Goal: Find specific page/section: Find specific page/section

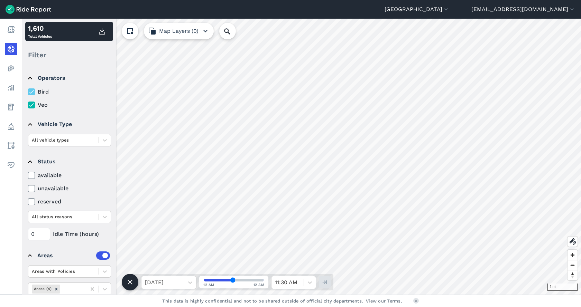
click at [31, 102] on icon at bounding box center [31, 105] width 6 height 7
click at [28, 102] on input "Veo" at bounding box center [28, 103] width 0 height 4
click at [31, 103] on icon at bounding box center [31, 105] width 6 height 7
click at [28, 103] on input "Veo" at bounding box center [28, 103] width 0 height 4
click at [31, 90] on icon at bounding box center [31, 92] width 6 height 7
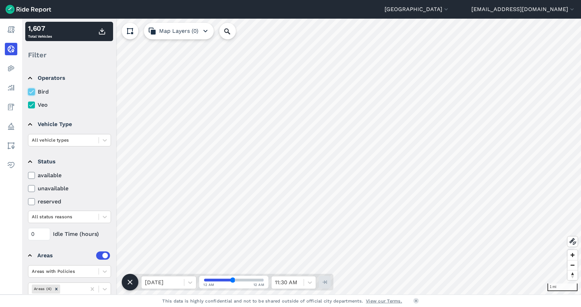
click at [28, 90] on input "Bird" at bounding box center [28, 90] width 0 height 4
click at [31, 90] on icon at bounding box center [31, 92] width 6 height 7
click at [28, 90] on input "Bird" at bounding box center [28, 90] width 0 height 4
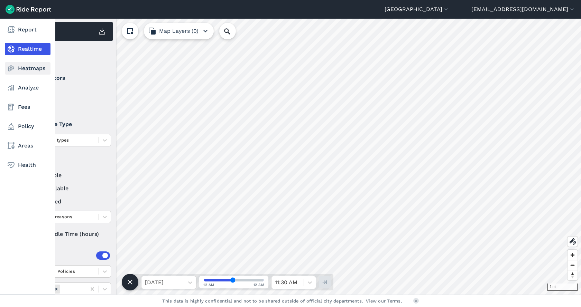
click at [27, 68] on link "Heatmaps" at bounding box center [28, 68] width 46 height 12
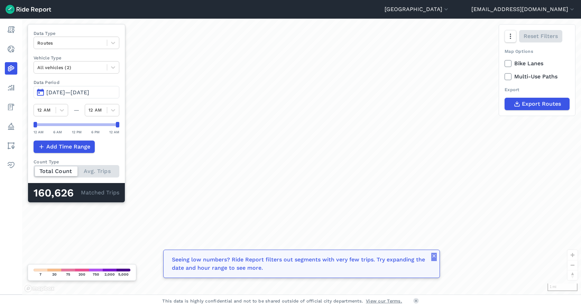
click at [433, 257] on use "button" at bounding box center [433, 256] width 3 height 3
